Goal: Transaction & Acquisition: Purchase product/service

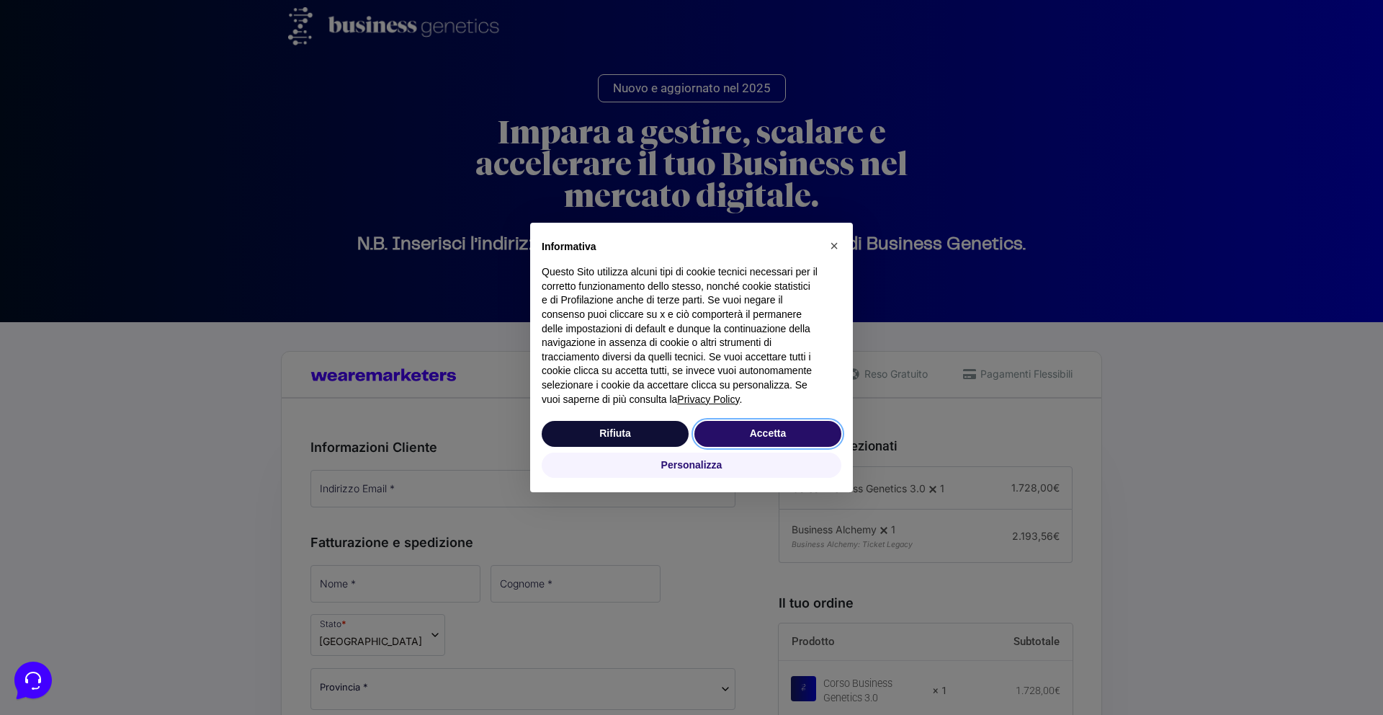
click at [772, 435] on button "Accetta" at bounding box center [768, 434] width 147 height 26
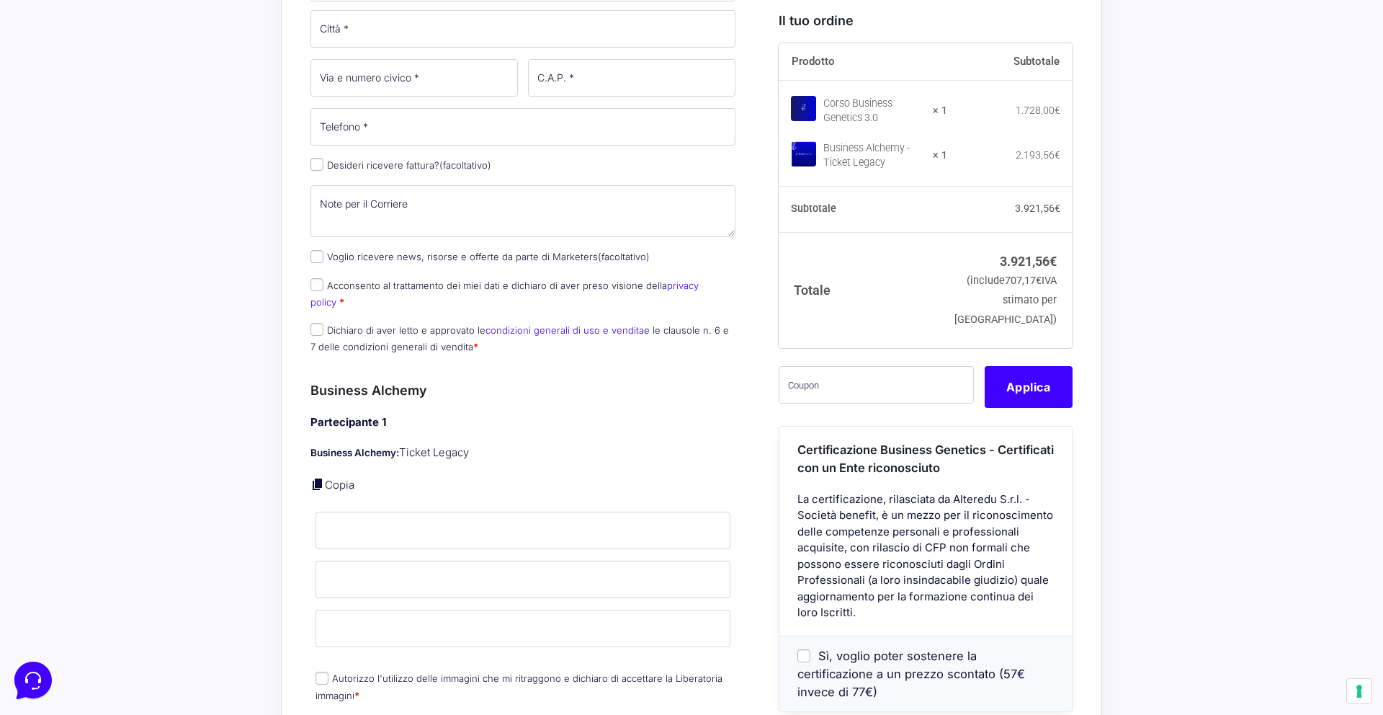
scroll to position [1027, 0]
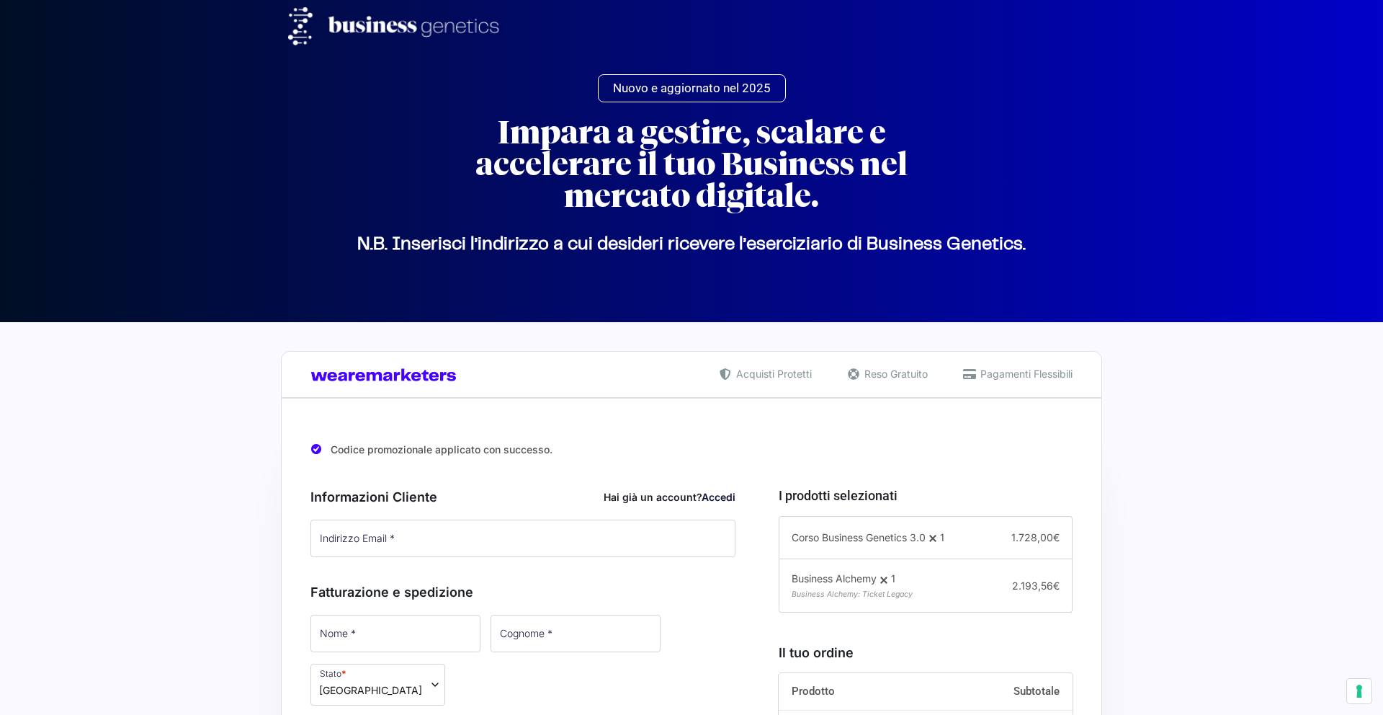
select select
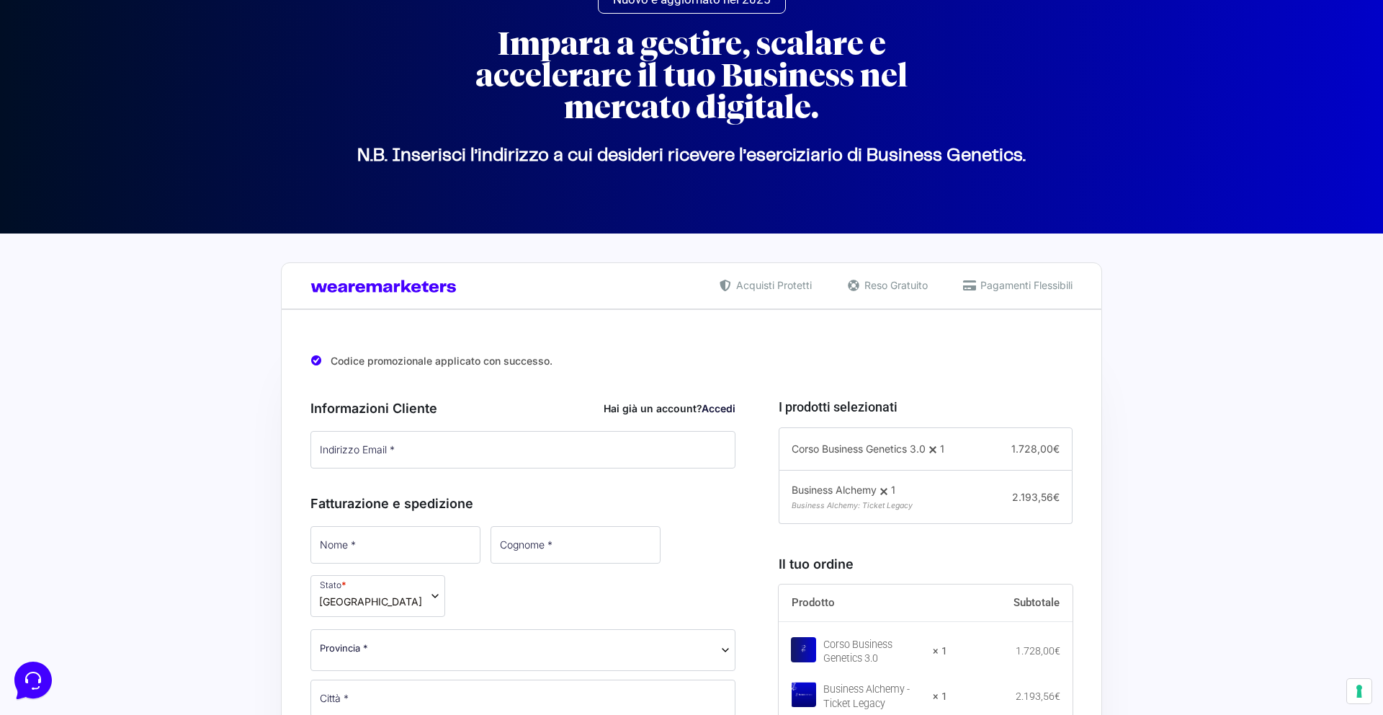
scroll to position [396, 0]
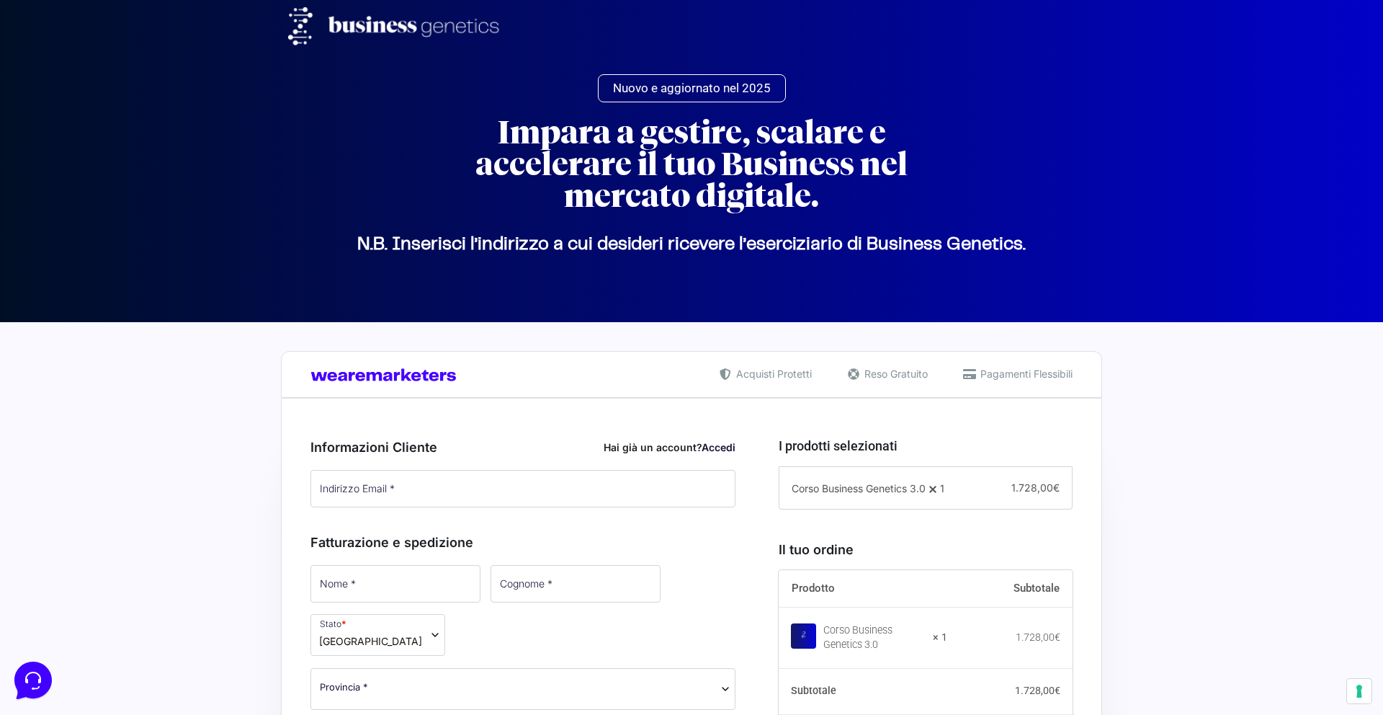
scroll to position [328, 0]
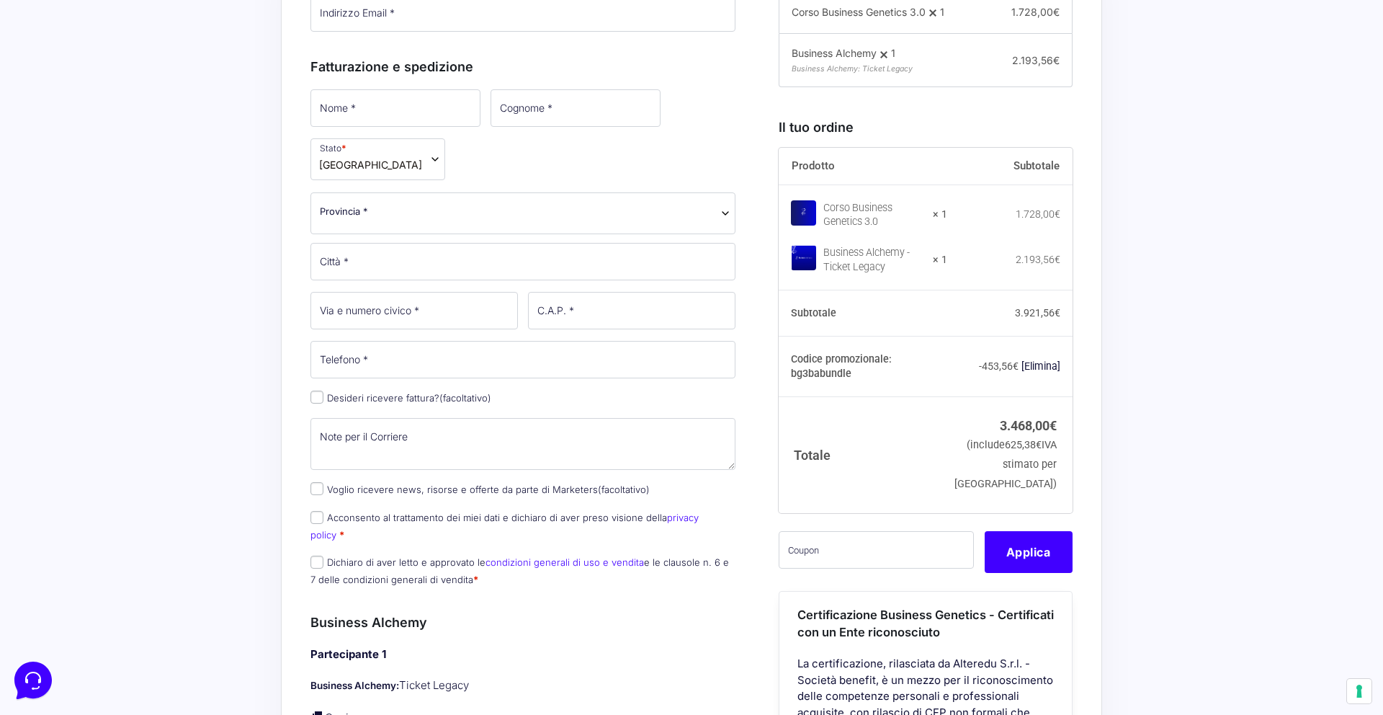
scroll to position [357, 0]
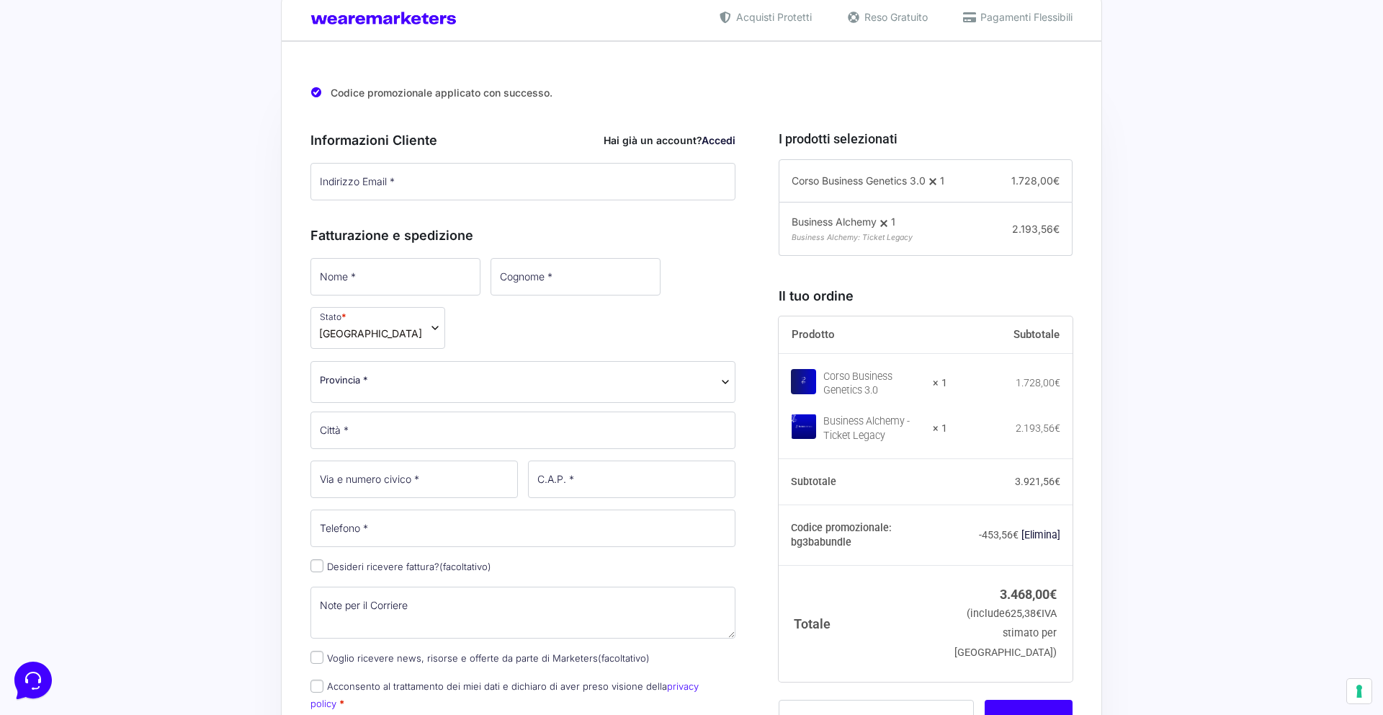
click at [1033, 602] on bdi "3.468,00 €" at bounding box center [1028, 593] width 57 height 15
copy div "3.468,00 € (include 625,38 € IVA stimato per Italia)"
click at [1030, 602] on bdi "3.468,00 €" at bounding box center [1028, 593] width 57 height 15
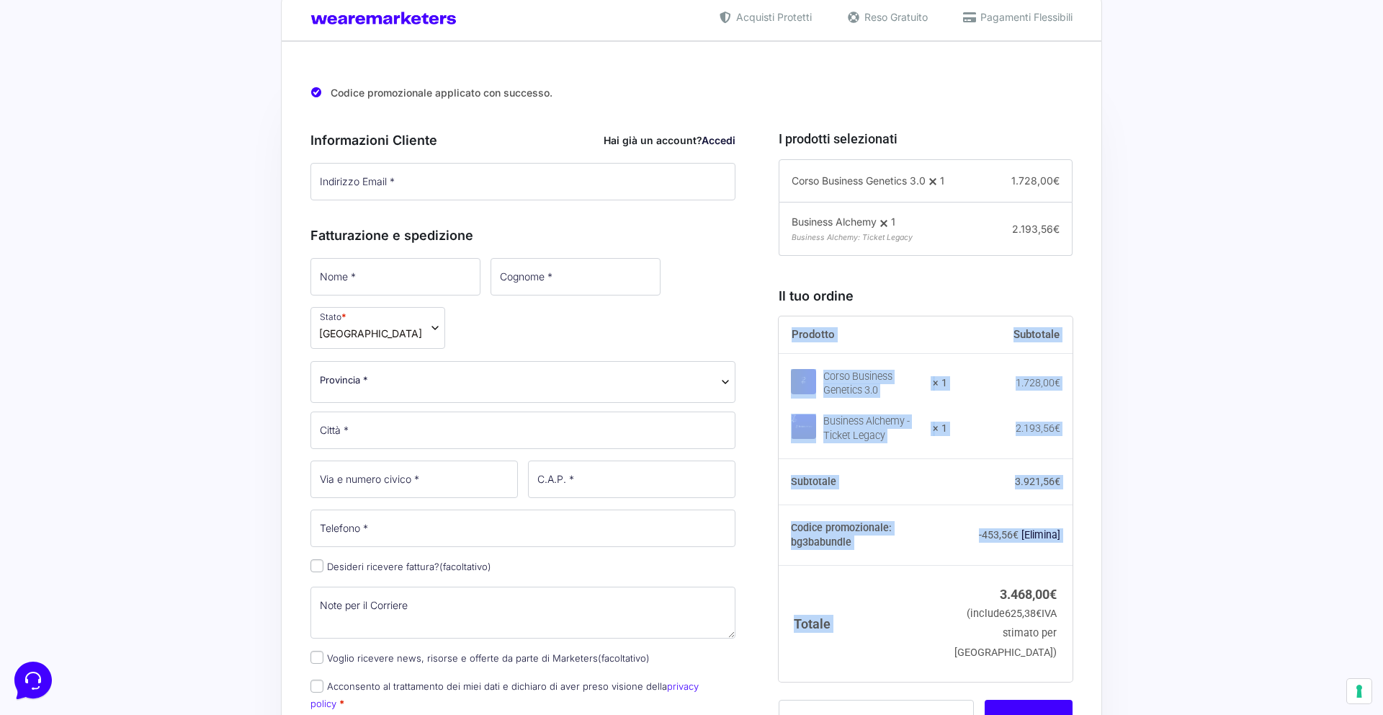
drag, startPoint x: 991, startPoint y: 606, endPoint x: 1124, endPoint y: 609, distance: 133.3
click at [1014, 602] on bdi "3.468,00 €" at bounding box center [1028, 593] width 57 height 15
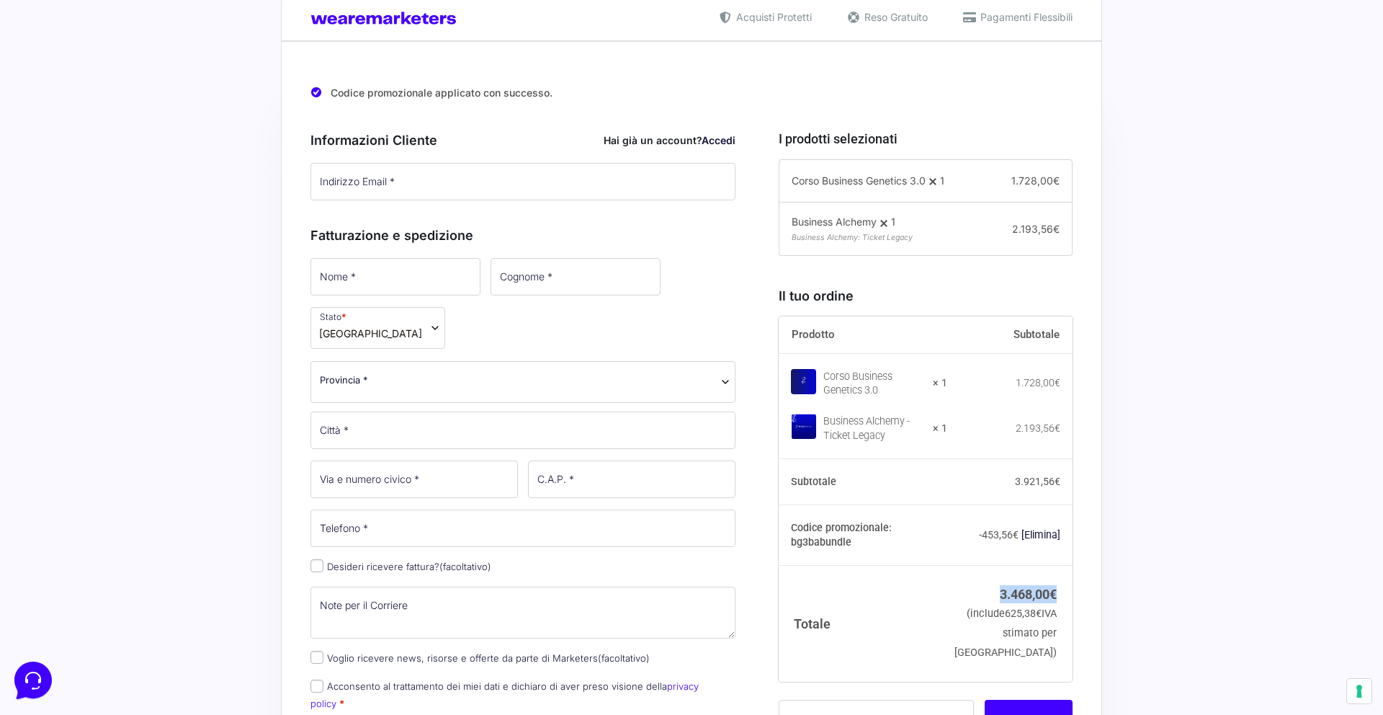
drag, startPoint x: 1000, startPoint y: 604, endPoint x: 1067, endPoint y: 602, distance: 67.1
click at [1067, 602] on td "3.468,00 € (include 625,38 € IVA stimato per Italia)" at bounding box center [1009, 623] width 125 height 116
copy bdi "3.468,00 €"
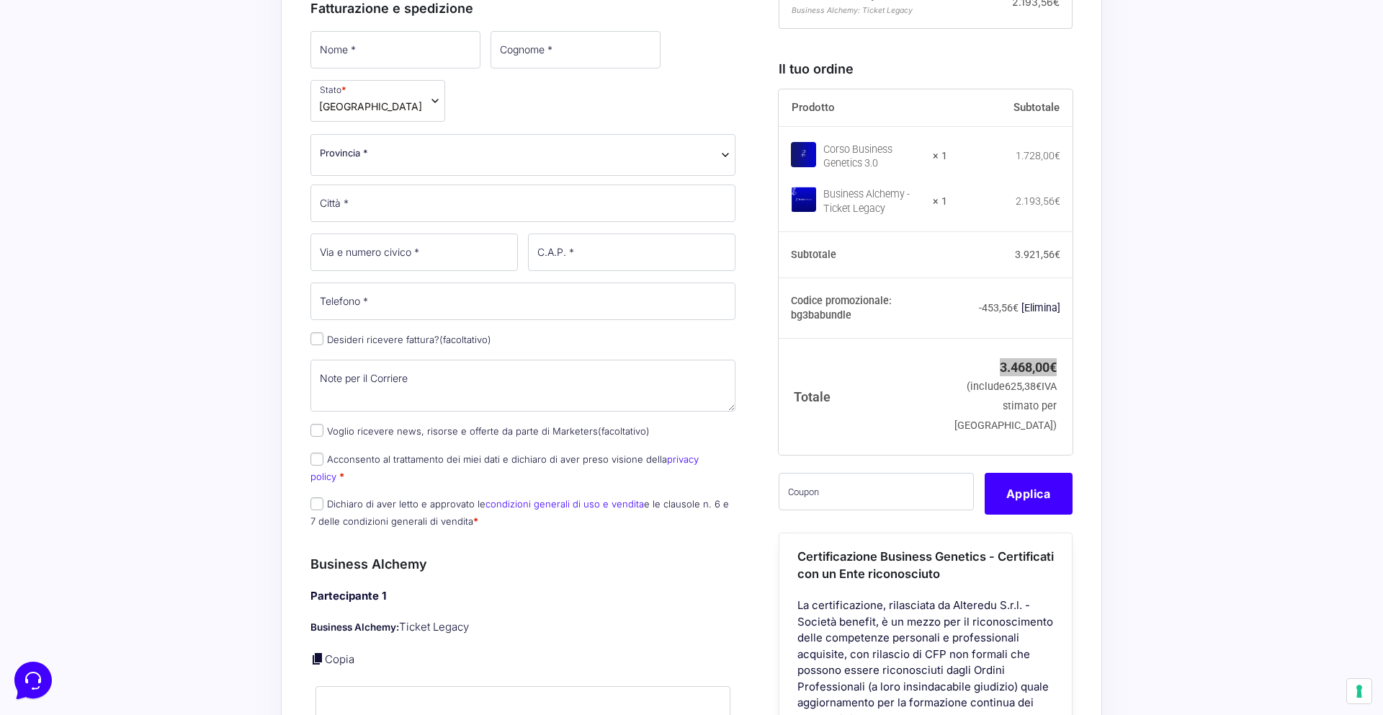
scroll to position [685, 0]
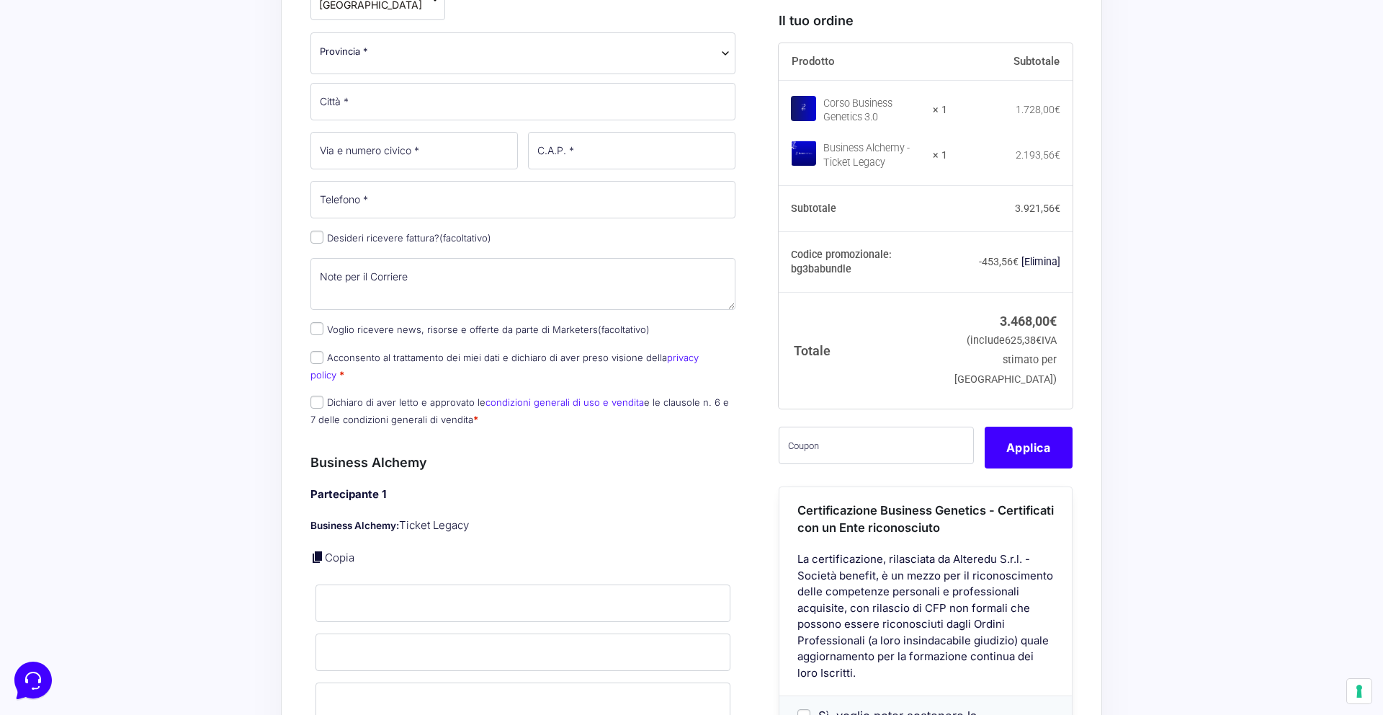
click at [901, 408] on th "Totale" at bounding box center [863, 350] width 169 height 116
